Goal: Check status: Check status

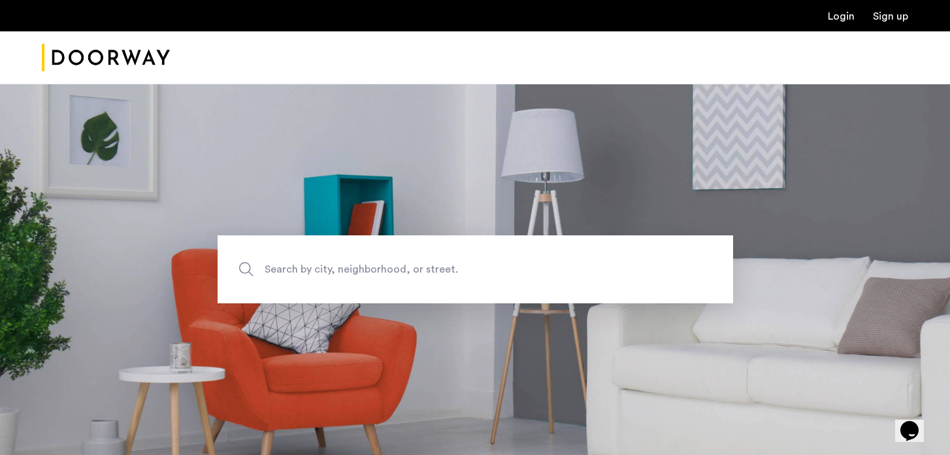
click at [831, 12] on link "Login" at bounding box center [841, 16] width 27 height 10
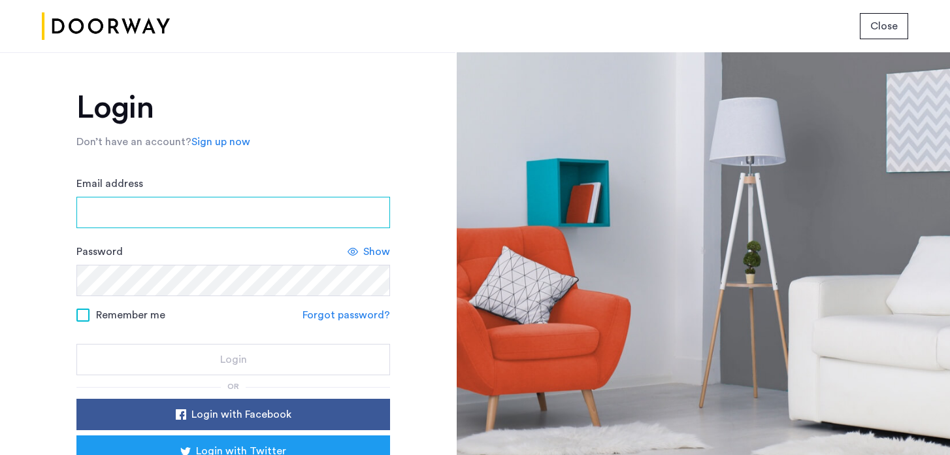
click at [249, 204] on input "Email address" at bounding box center [233, 212] width 314 height 31
type input "**********"
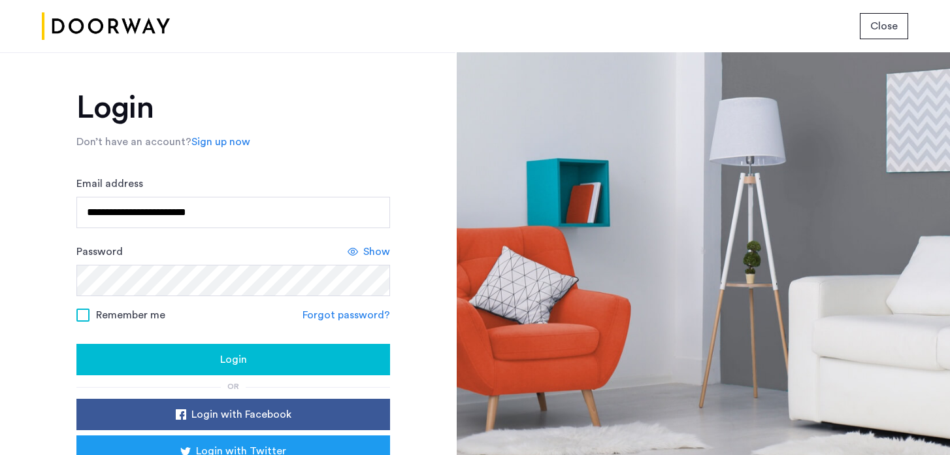
click at [210, 373] on button "Login" at bounding box center [233, 359] width 314 height 31
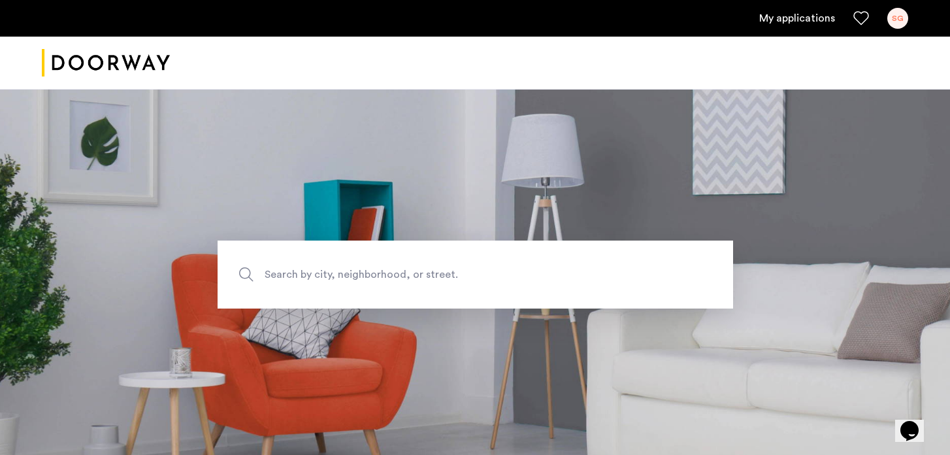
click at [780, 25] on link "My applications" at bounding box center [797, 18] width 76 height 16
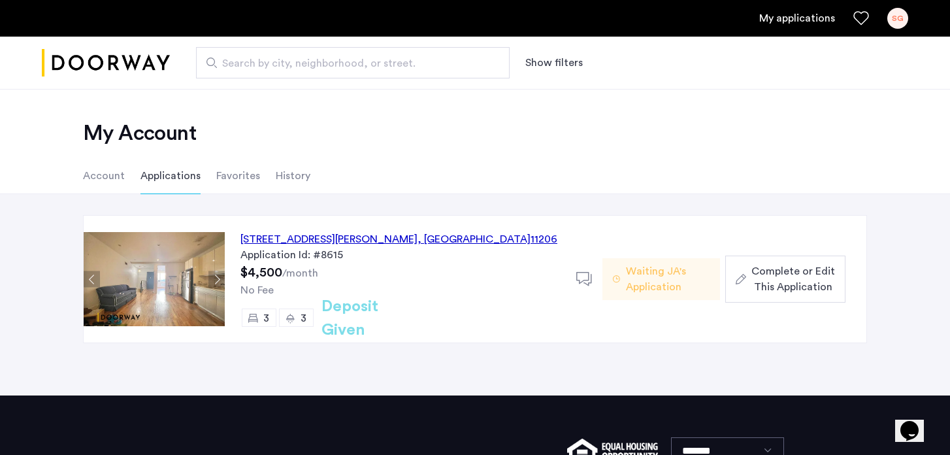
click at [446, 237] on div "268A Throop Avenue, Unit 1, Brooklyn , NY 11206" at bounding box center [399, 239] width 317 height 16
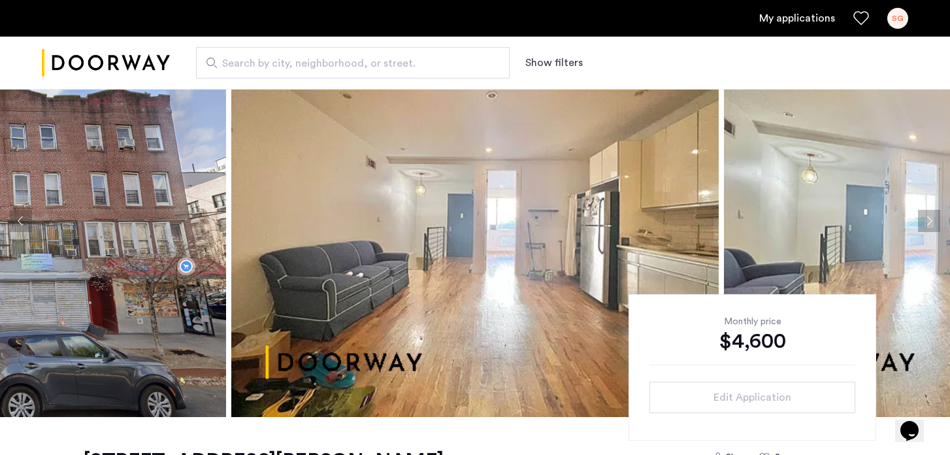
scroll to position [55, 0]
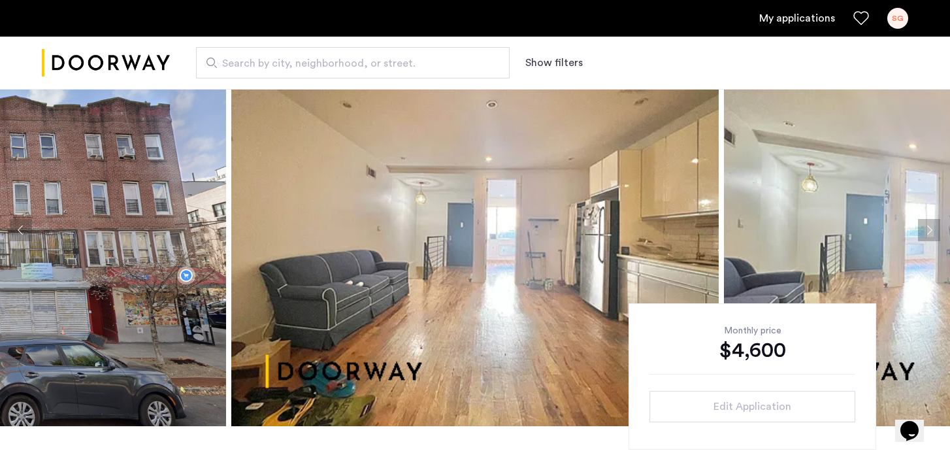
click at [820, 235] on img at bounding box center [968, 230] width 488 height 392
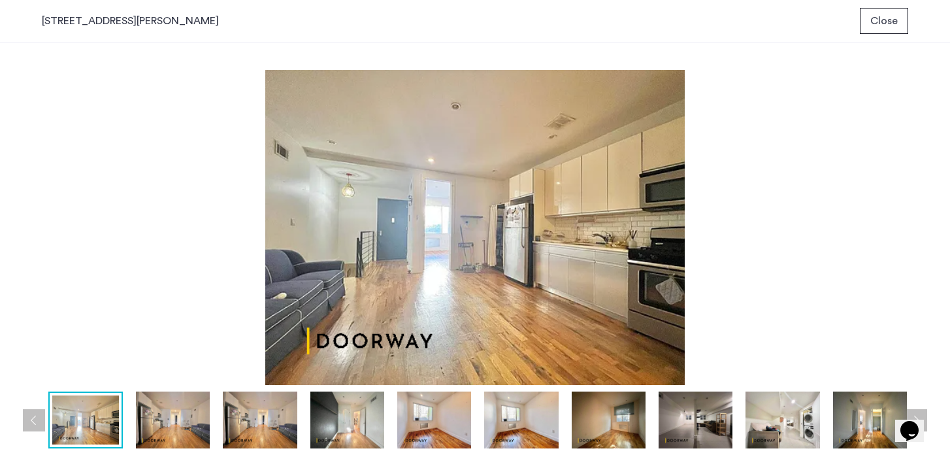
scroll to position [0, 0]
click at [179, 417] on img at bounding box center [173, 419] width 74 height 57
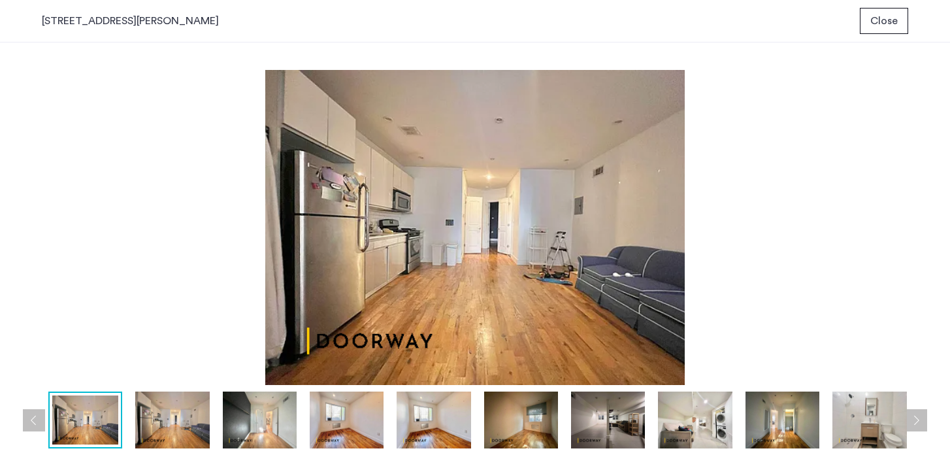
click at [259, 428] on img at bounding box center [260, 419] width 74 height 57
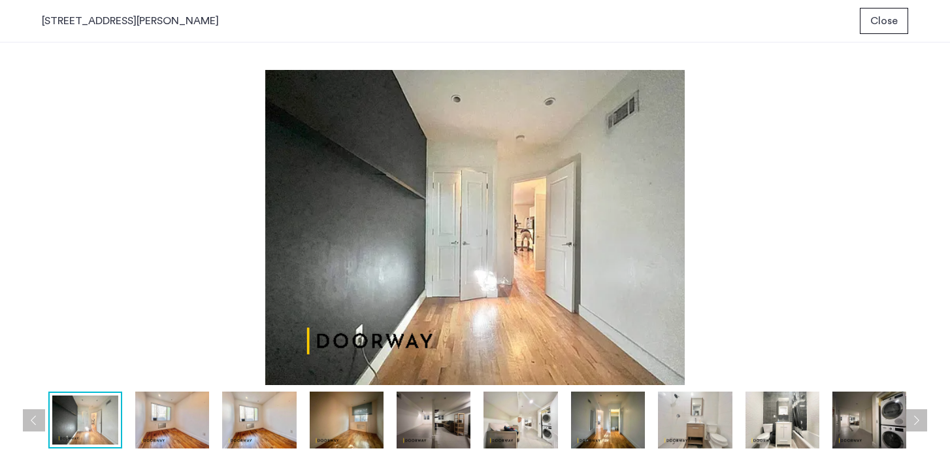
click at [336, 423] on img at bounding box center [347, 419] width 74 height 57
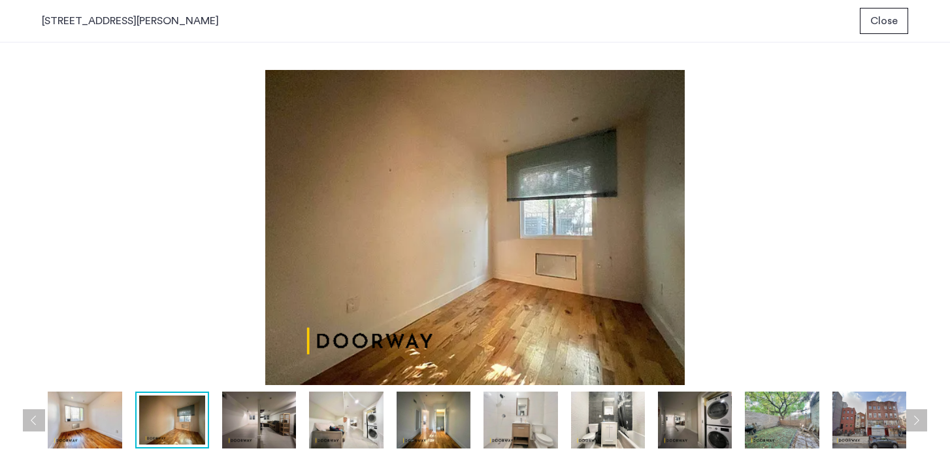
click at [348, 418] on img at bounding box center [346, 419] width 74 height 57
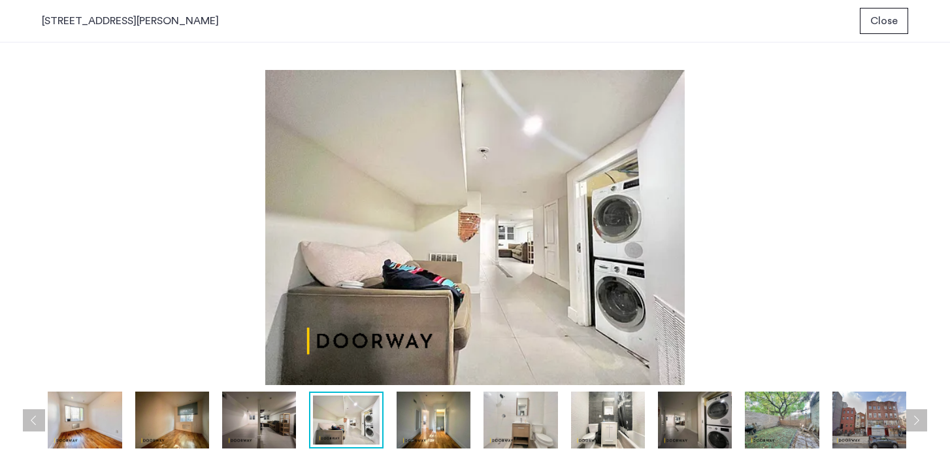
click at [429, 436] on img at bounding box center [434, 419] width 74 height 57
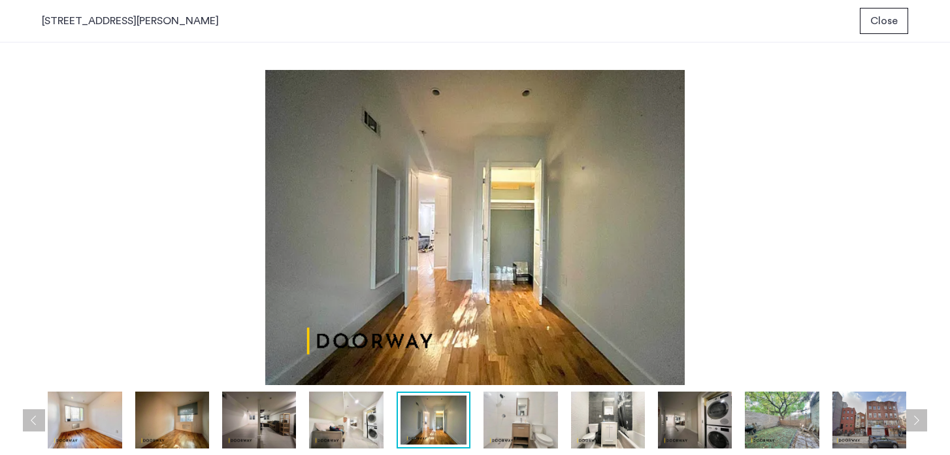
click at [507, 427] on img at bounding box center [521, 419] width 74 height 57
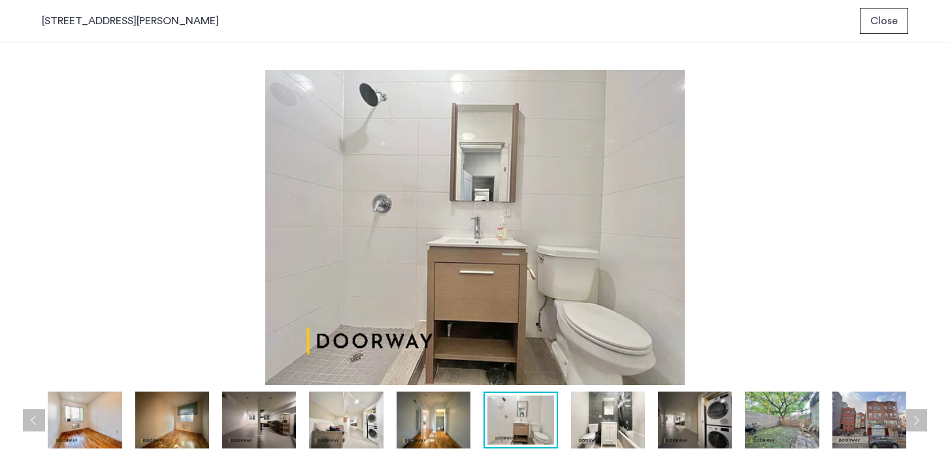
click at [588, 425] on img at bounding box center [608, 419] width 74 height 57
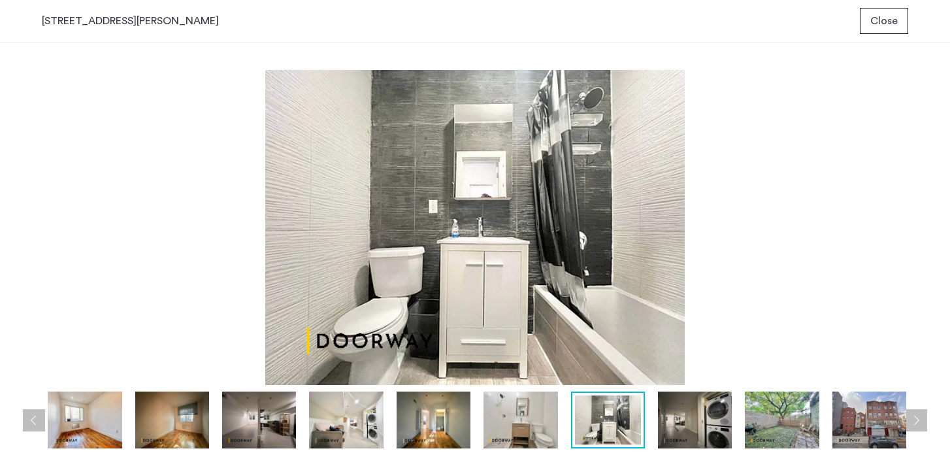
click at [663, 412] on img at bounding box center [695, 419] width 74 height 57
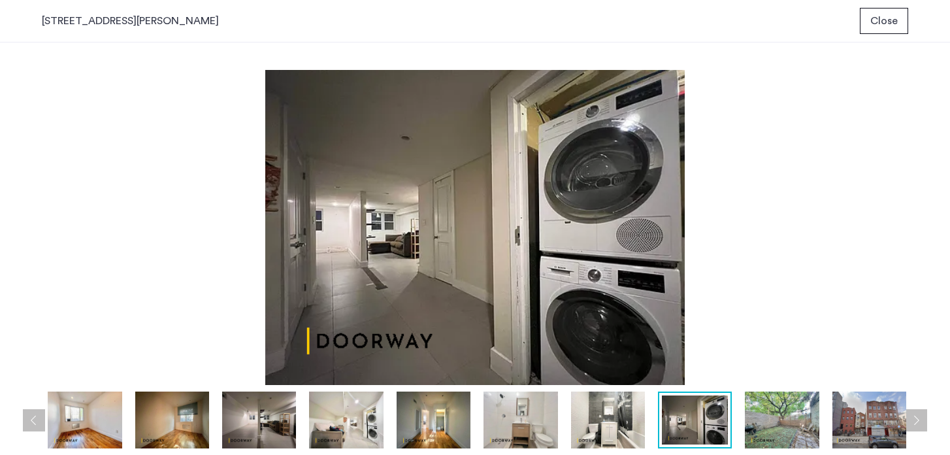
click at [735, 425] on div at bounding box center [216, 419] width 1397 height 57
click at [768, 428] on img at bounding box center [782, 419] width 74 height 57
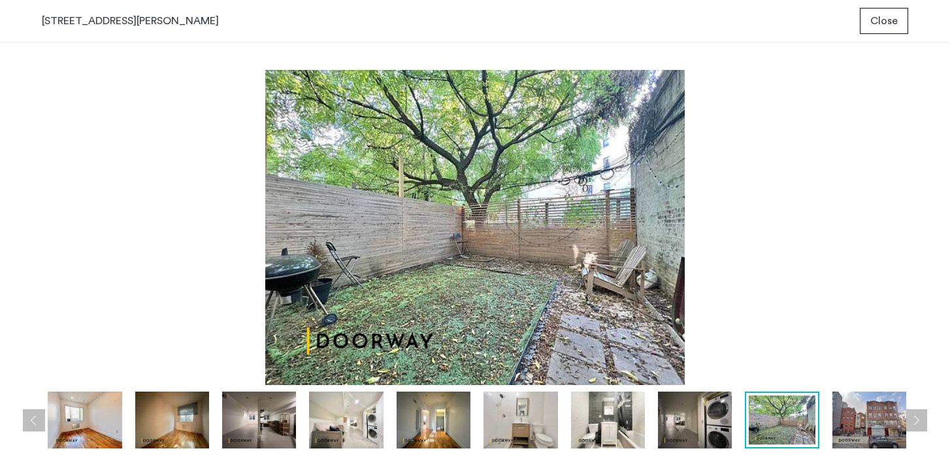
click at [866, 419] on img at bounding box center [870, 419] width 74 height 57
